Goal: Information Seeking & Learning: Understand process/instructions

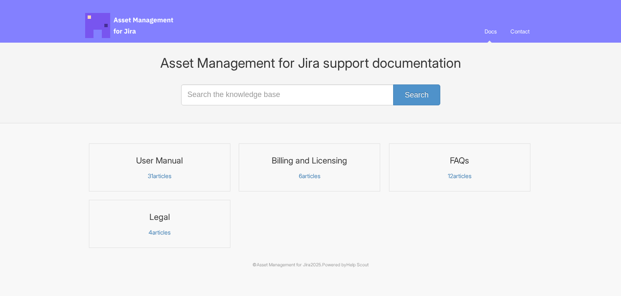
click at [167, 174] on p "31 articles" at bounding box center [159, 176] width 131 height 8
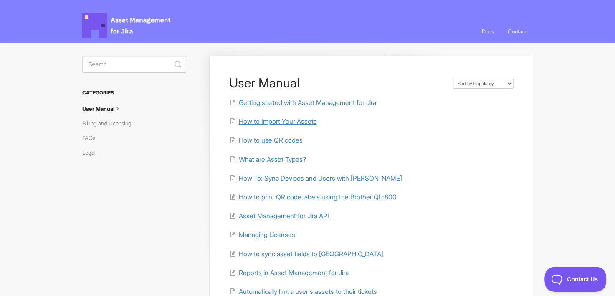
click at [292, 124] on span "How to Import Your Assets" at bounding box center [277, 121] width 78 height 8
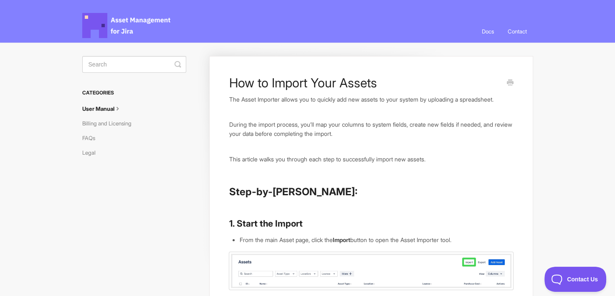
click at [114, 109] on link "User Manual" at bounding box center [105, 108] width 46 height 13
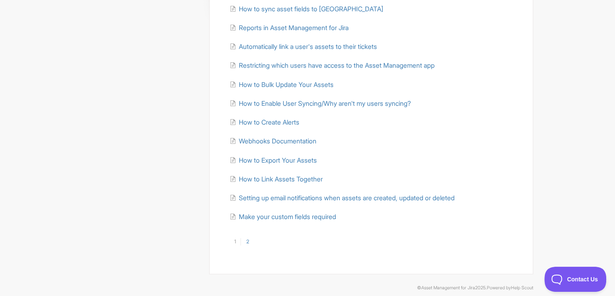
scroll to position [245, 0]
click at [249, 239] on link "2" at bounding box center [246, 241] width 13 height 8
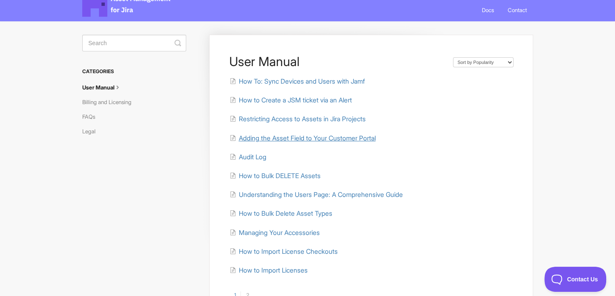
scroll to position [23, 0]
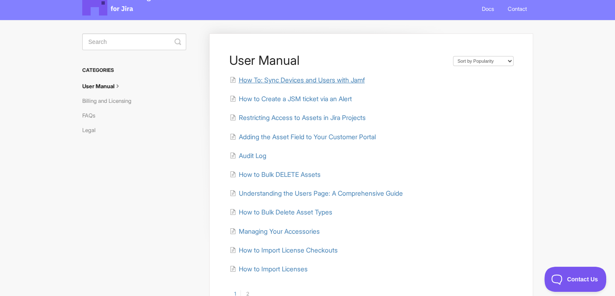
click at [353, 76] on span "How To: Sync Devices and Users with Jamf" at bounding box center [301, 80] width 126 height 8
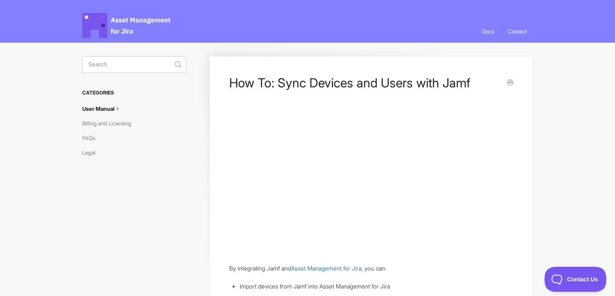
drag, startPoint x: 349, startPoint y: 95, endPoint x: 210, endPoint y: 169, distance: 157.1
click at [114, 107] on link "User Manual" at bounding box center [105, 108] width 46 height 13
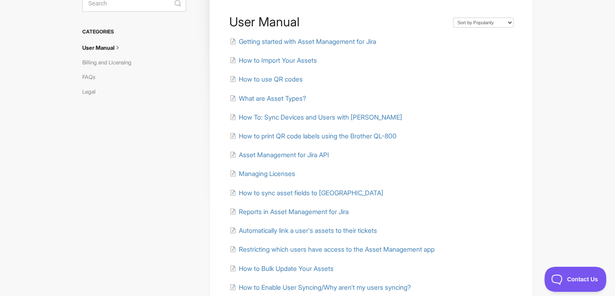
scroll to position [63, 0]
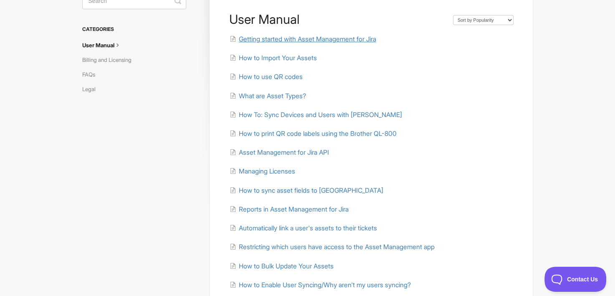
click at [319, 40] on span "Getting started with Asset Management for Jira" at bounding box center [306, 39] width 137 height 8
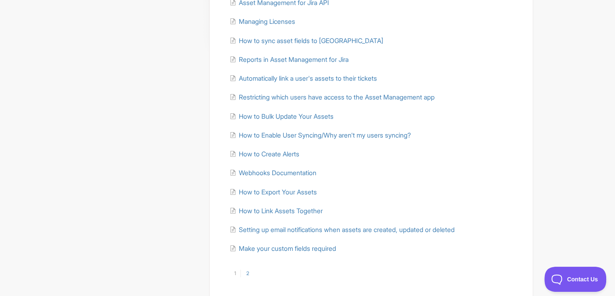
scroll to position [254, 0]
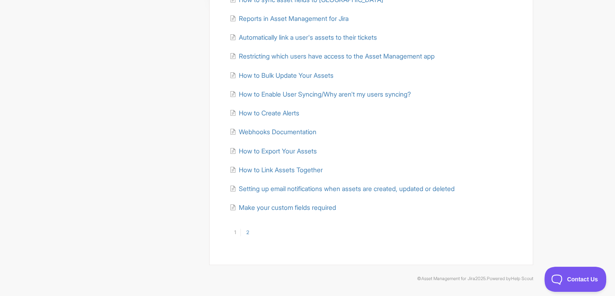
click at [248, 233] on link "2" at bounding box center [246, 232] width 13 height 8
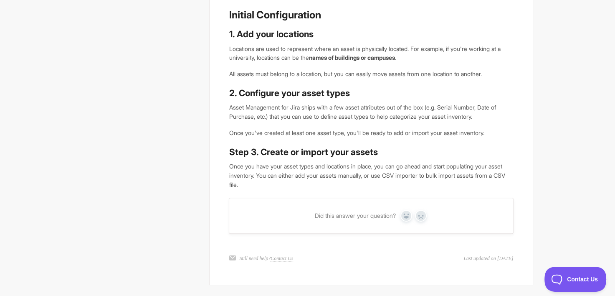
scroll to position [327, 0]
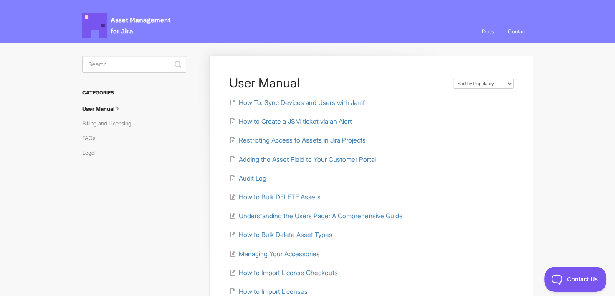
click at [119, 109] on icon at bounding box center [117, 107] width 7 height 7
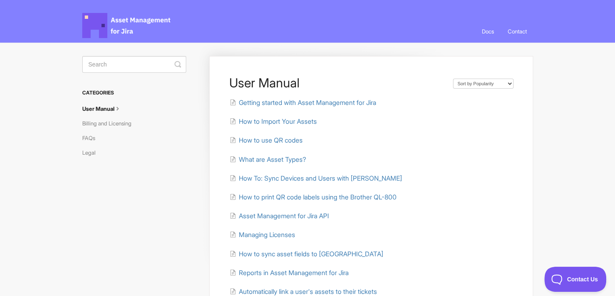
click at [121, 26] on span "Asset Management for Jira Docs" at bounding box center [126, 25] width 89 height 25
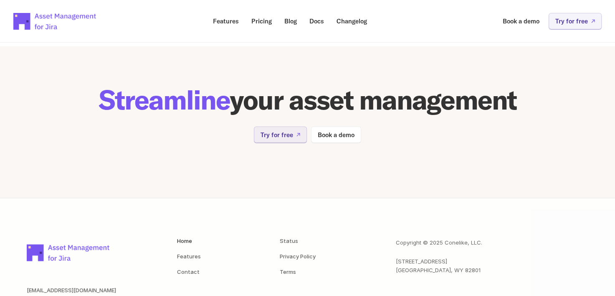
scroll to position [1746, 0]
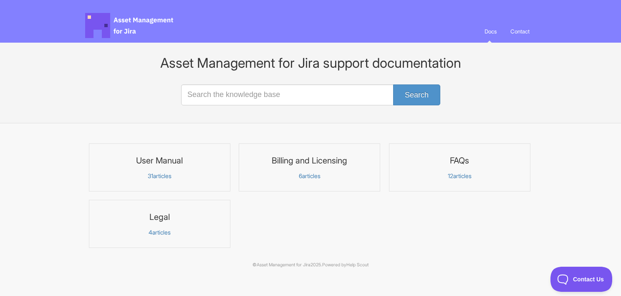
click at [159, 179] on p "31 articles" at bounding box center [159, 176] width 131 height 8
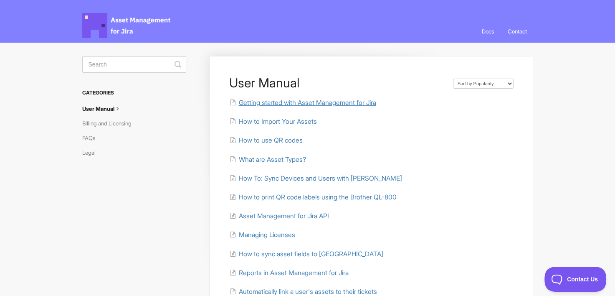
click at [369, 104] on span "Getting started with Asset Management for Jira" at bounding box center [306, 103] width 137 height 8
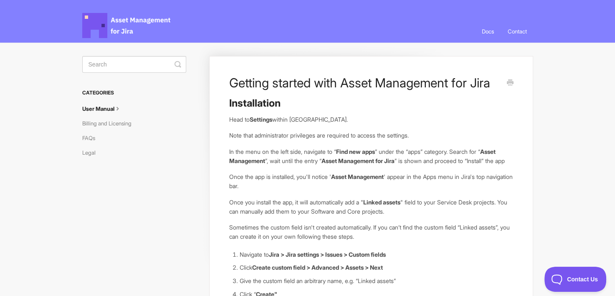
click at [486, 30] on link "Docs" at bounding box center [487, 31] width 25 height 23
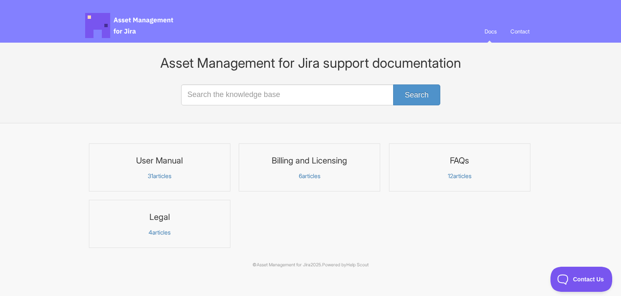
click at [161, 179] on p "31 articles" at bounding box center [159, 176] width 131 height 8
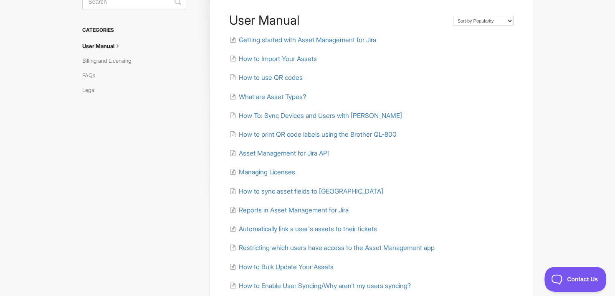
scroll to position [63, 0]
click at [351, 115] on span "How To: Sync Devices and Users with Kandji" at bounding box center [319, 115] width 163 height 8
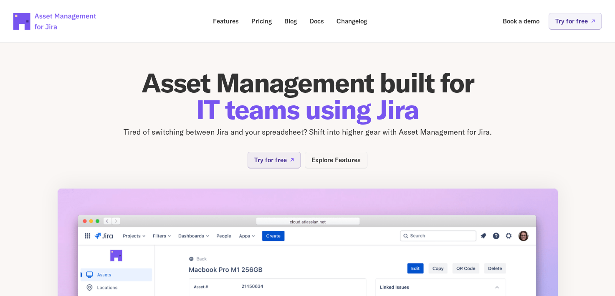
click at [357, 162] on p "Explore Features" at bounding box center [335, 160] width 49 height 6
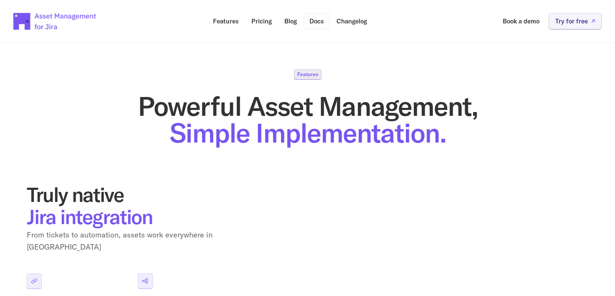
click at [315, 24] on p "Docs" at bounding box center [316, 21] width 15 height 6
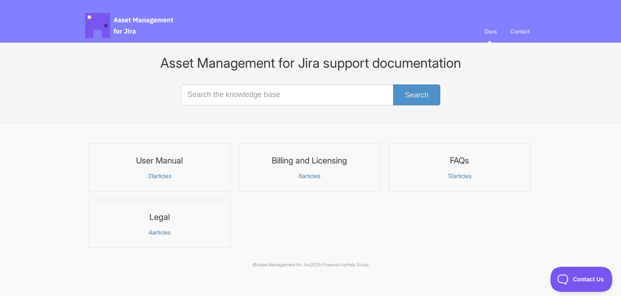
click at [164, 179] on link "User Manual 31 articles" at bounding box center [160, 167] width 142 height 48
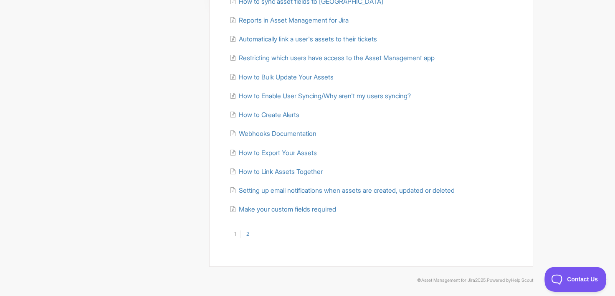
scroll to position [254, 0]
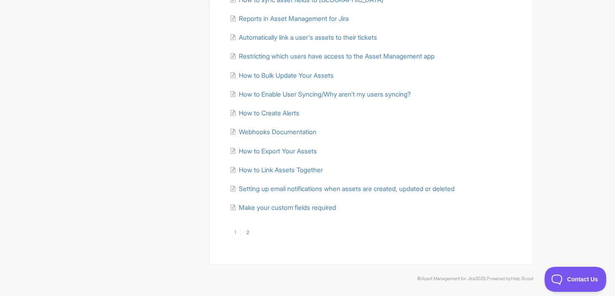
click at [245, 230] on link "2" at bounding box center [246, 232] width 13 height 8
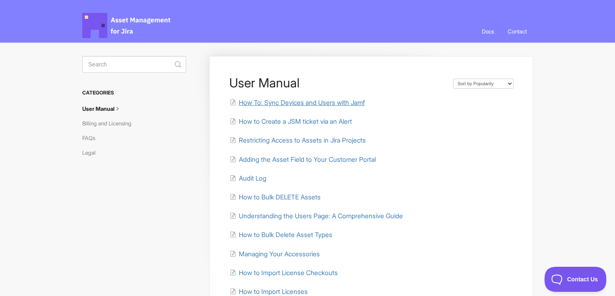
click at [332, 99] on span "How To: Sync Devices and Users with Jamf" at bounding box center [301, 103] width 126 height 8
